Goal: Information Seeking & Learning: Learn about a topic

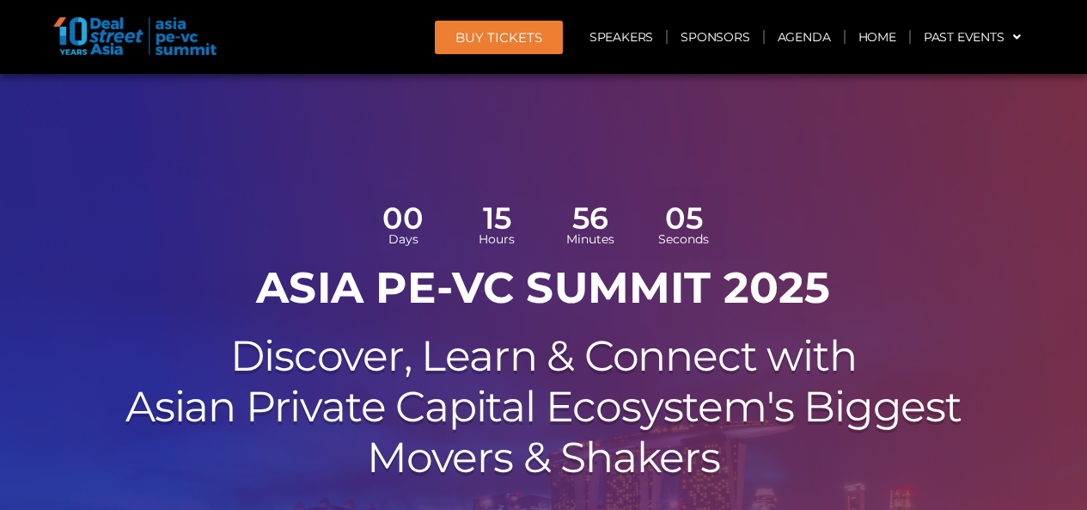
click at [773, 37] on link "Agenda" at bounding box center [804, 37] width 79 height 40
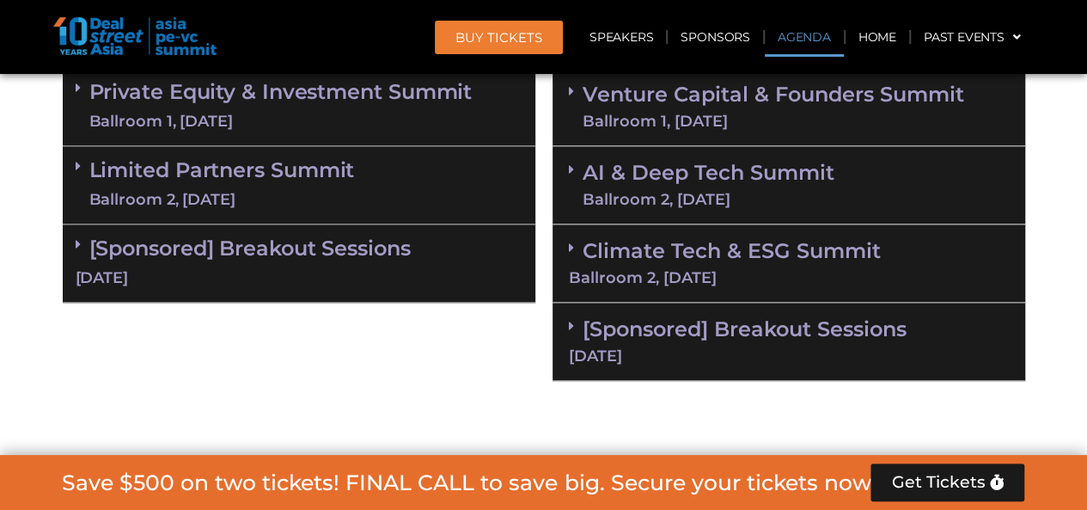
scroll to position [1077, 0]
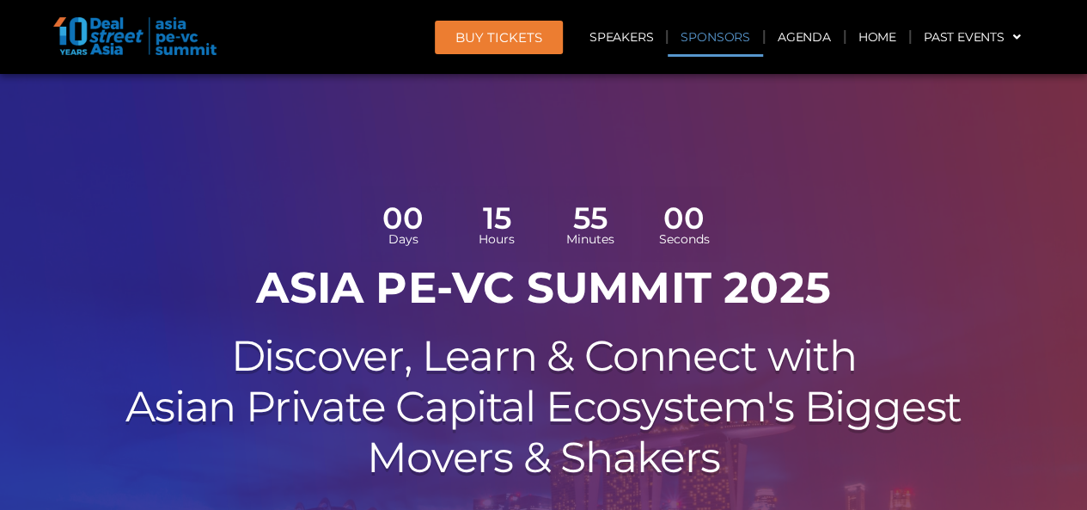
click at [725, 37] on link "Sponsors" at bounding box center [715, 37] width 95 height 40
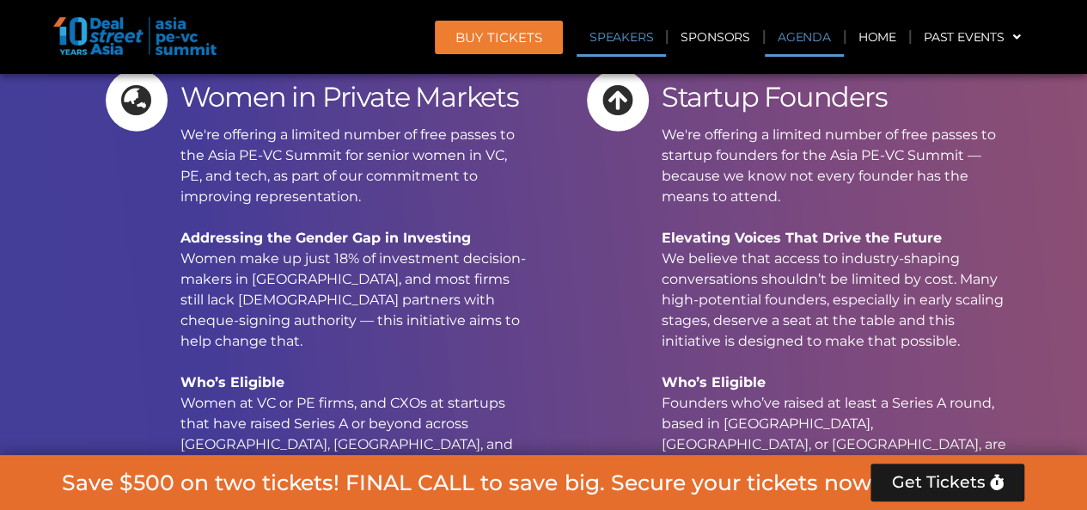
click at [807, 40] on link "Agenda" at bounding box center [804, 37] width 79 height 40
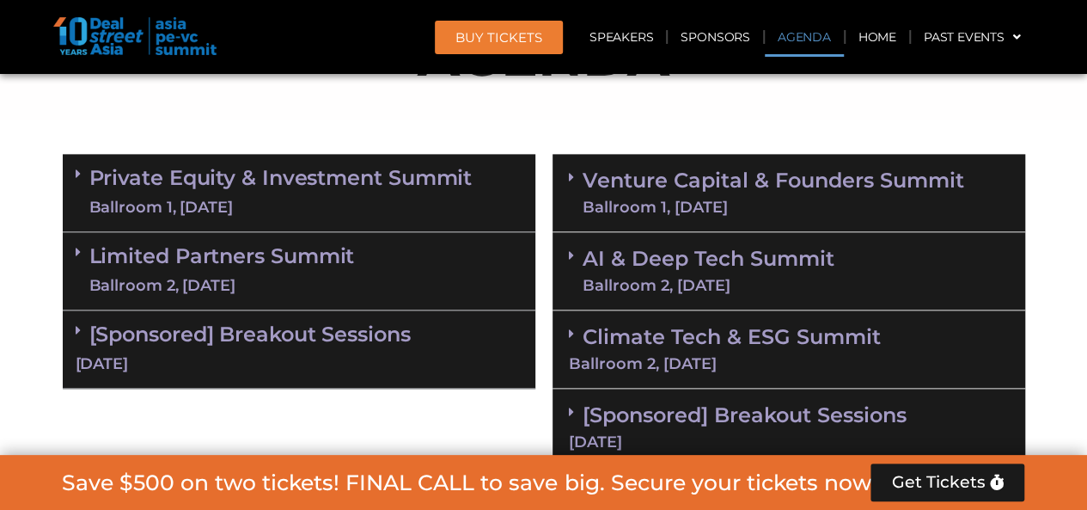
click at [409, 181] on link "Private Equity & Investment Summit Ballroom 1, 10 Sept" at bounding box center [280, 193] width 383 height 52
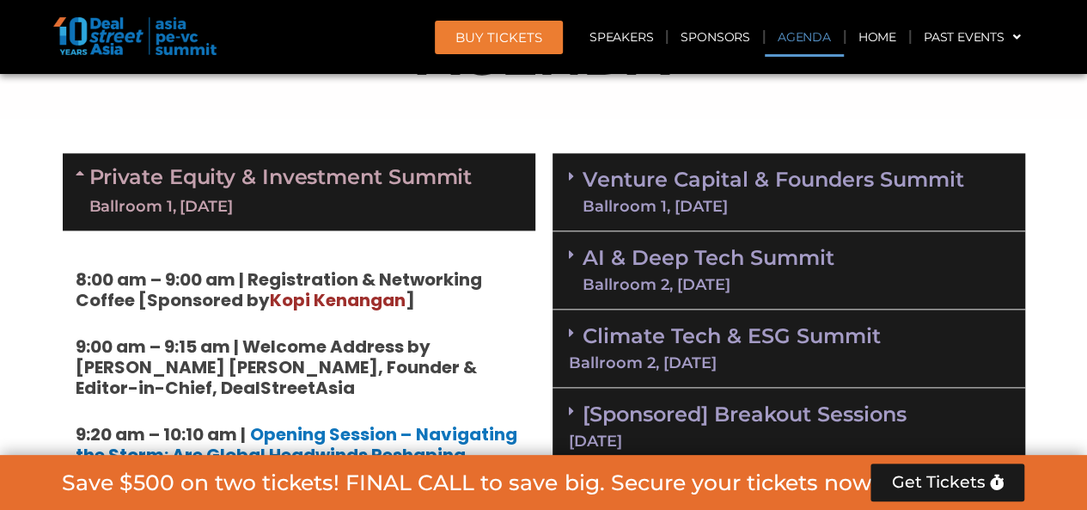
scroll to position [1077, 0]
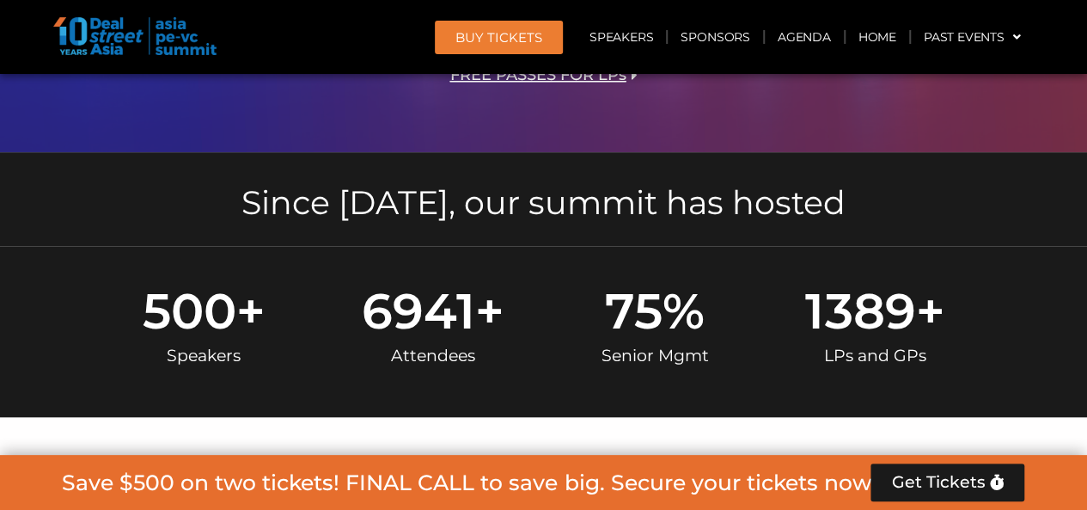
scroll to position [258, 0]
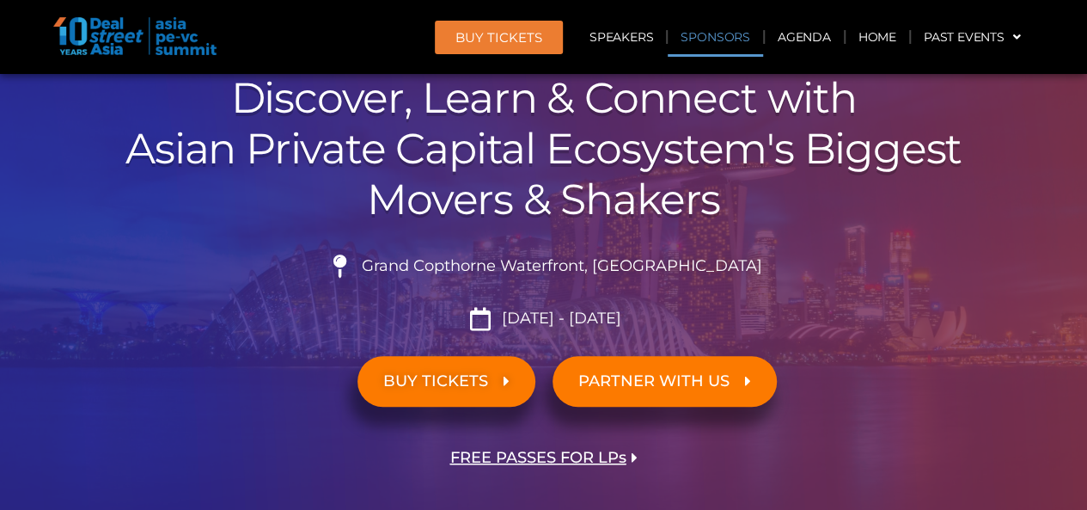
click at [741, 40] on link "Sponsors" at bounding box center [715, 37] width 95 height 40
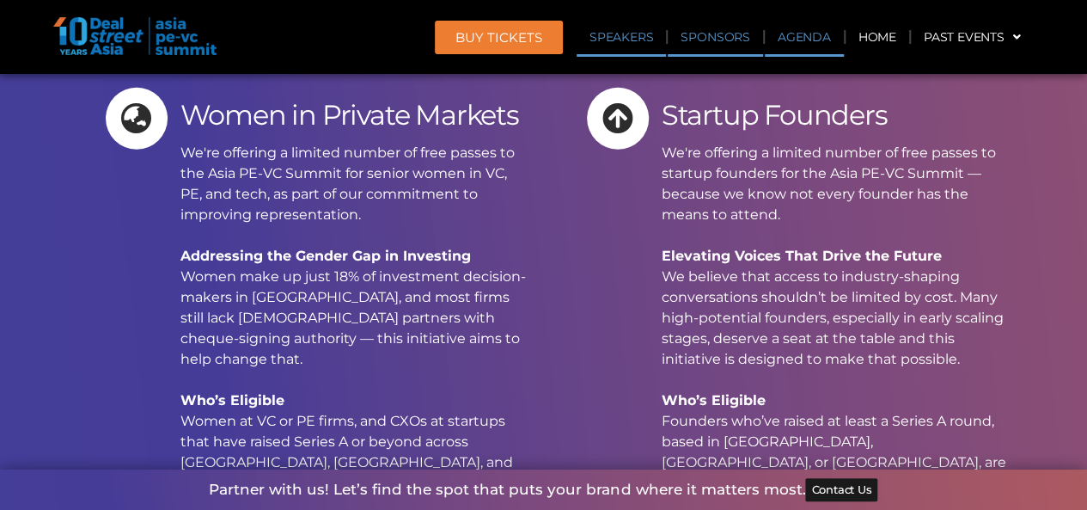
click at [794, 39] on link "Agenda" at bounding box center [804, 37] width 79 height 40
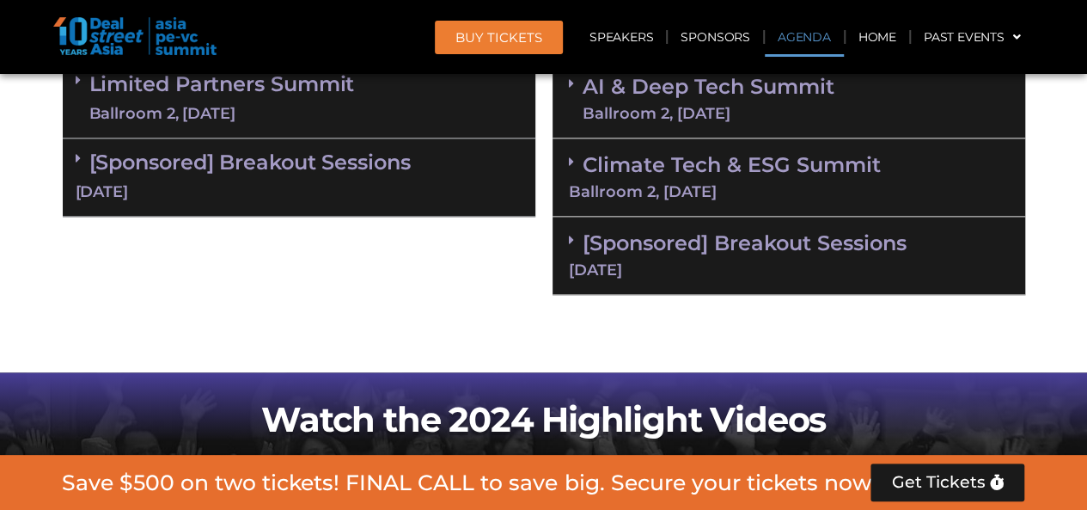
scroll to position [991, 0]
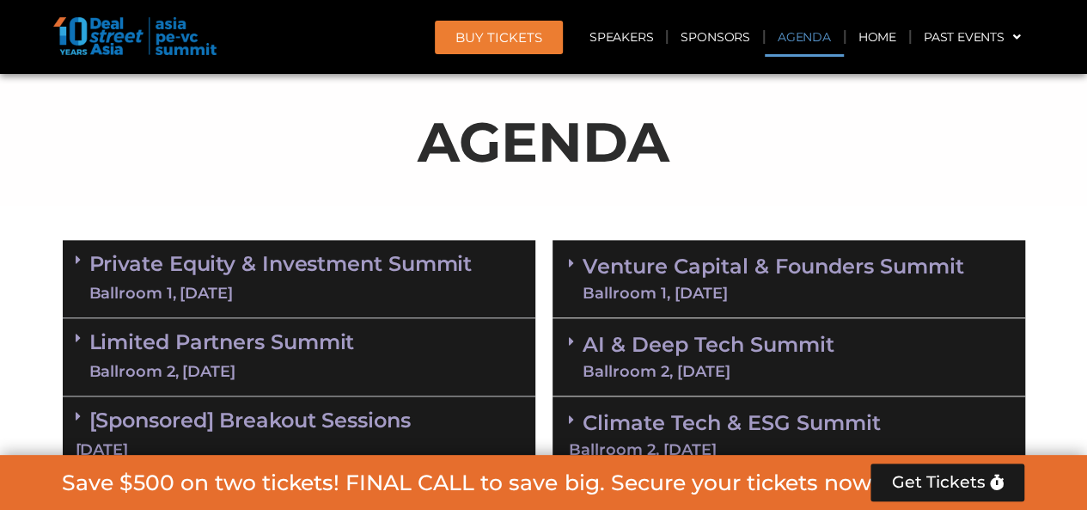
click at [681, 193] on div "AGENDA" at bounding box center [544, 149] width 962 height 96
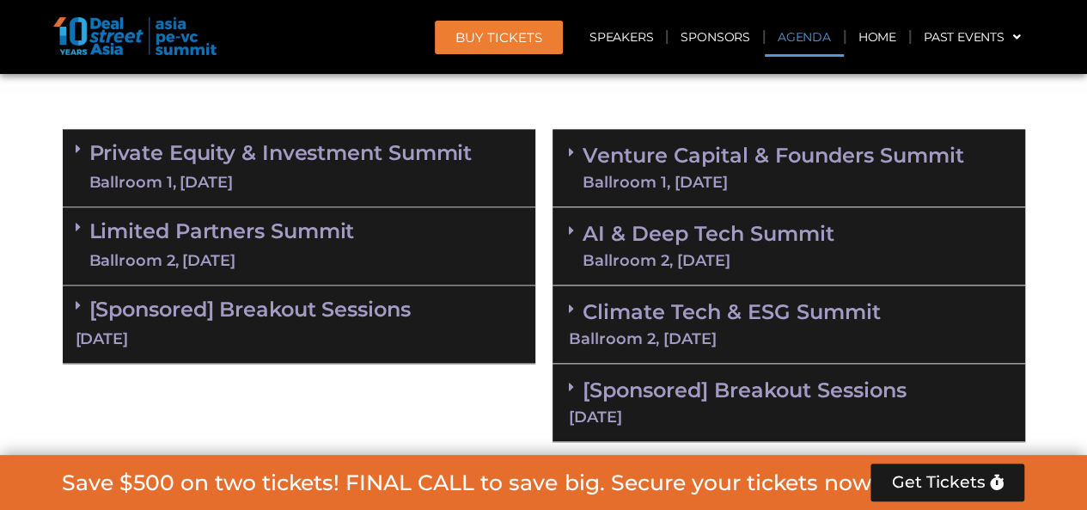
scroll to position [1077, 0]
